Goal: Information Seeking & Learning: Learn about a topic

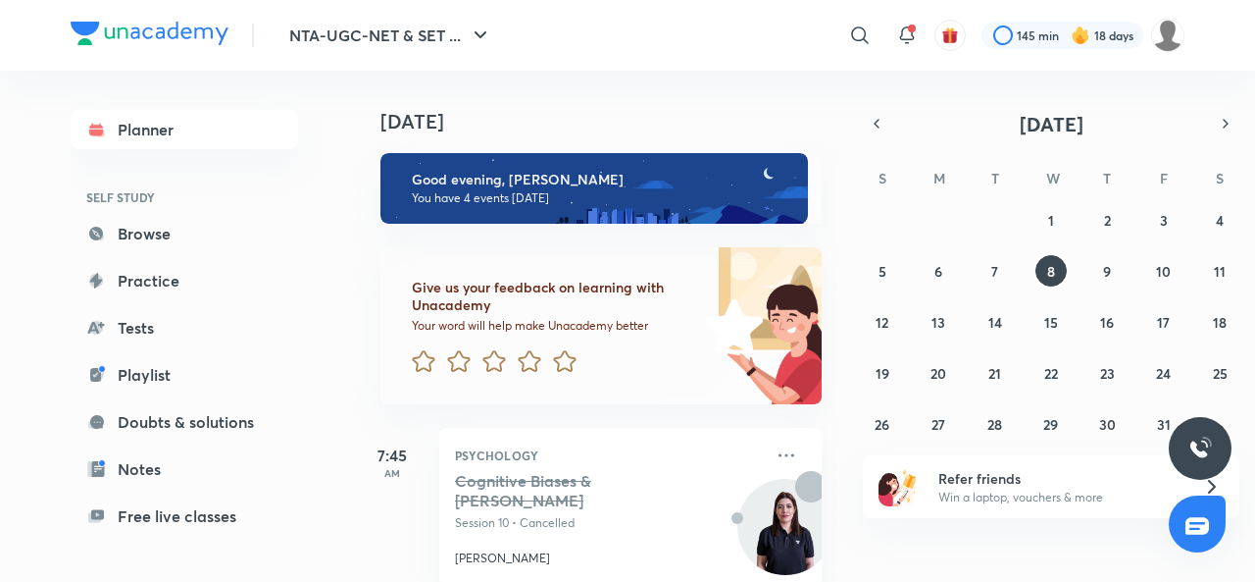
scroll to position [583, 0]
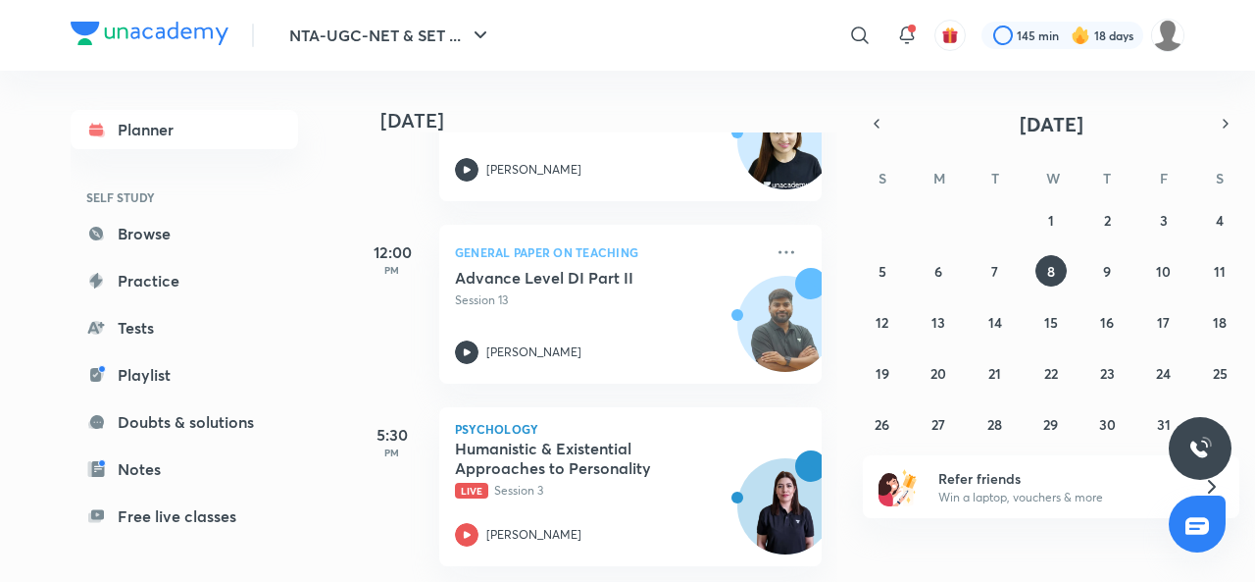
click at [475, 523] on icon at bounding box center [467, 535] width 24 height 24
